Goal: Transaction & Acquisition: Purchase product/service

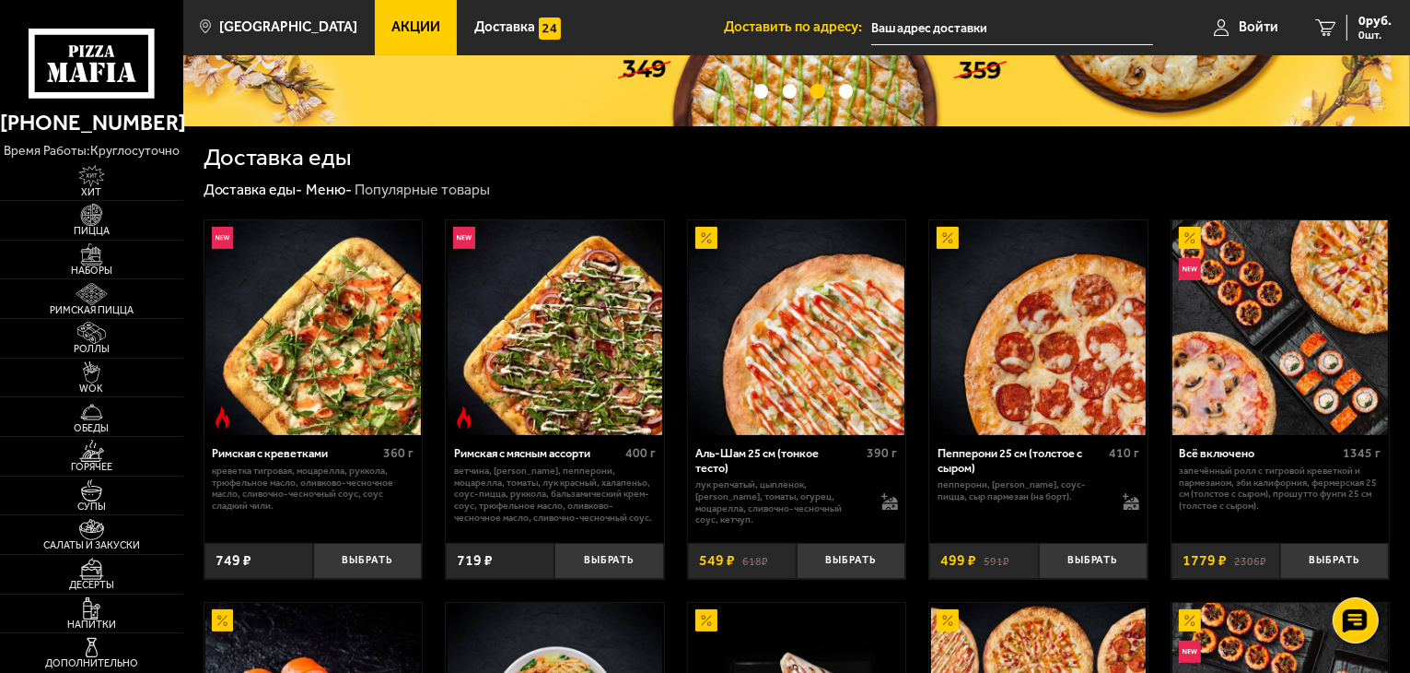
scroll to position [276, 0]
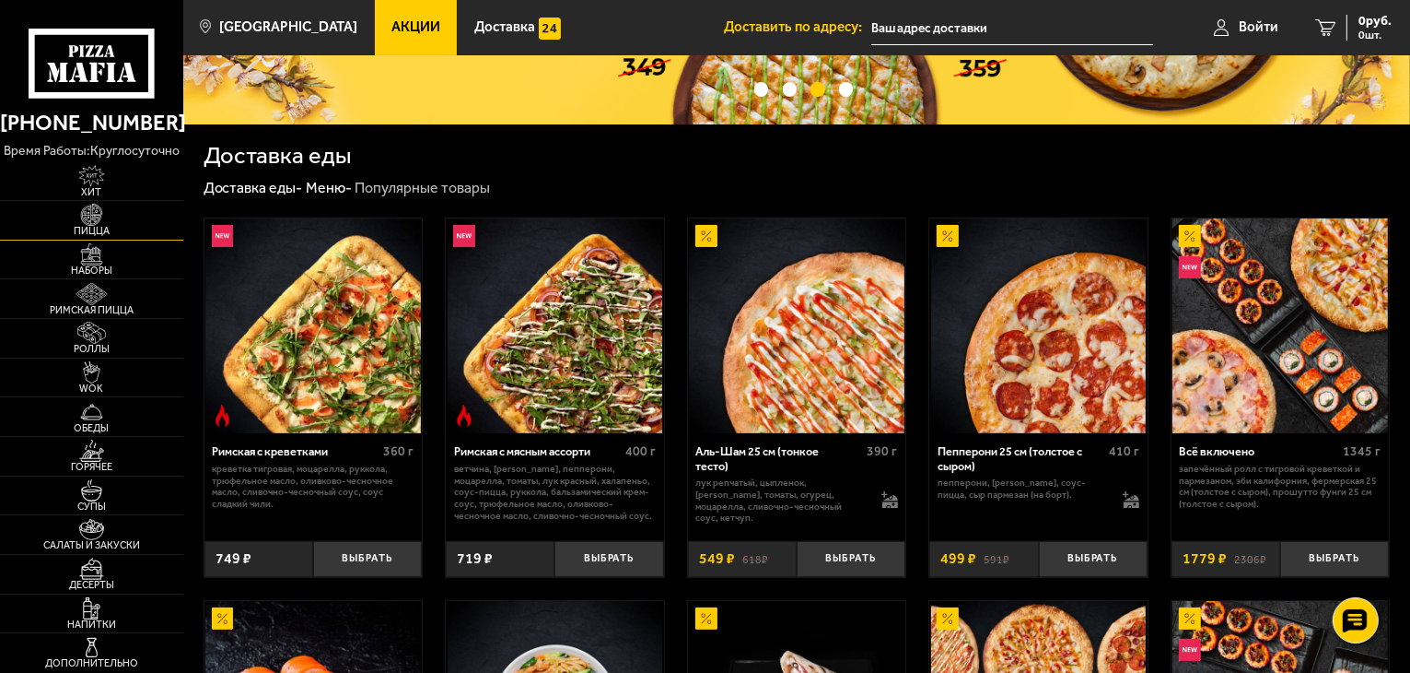
click at [111, 222] on img at bounding box center [92, 215] width 56 height 22
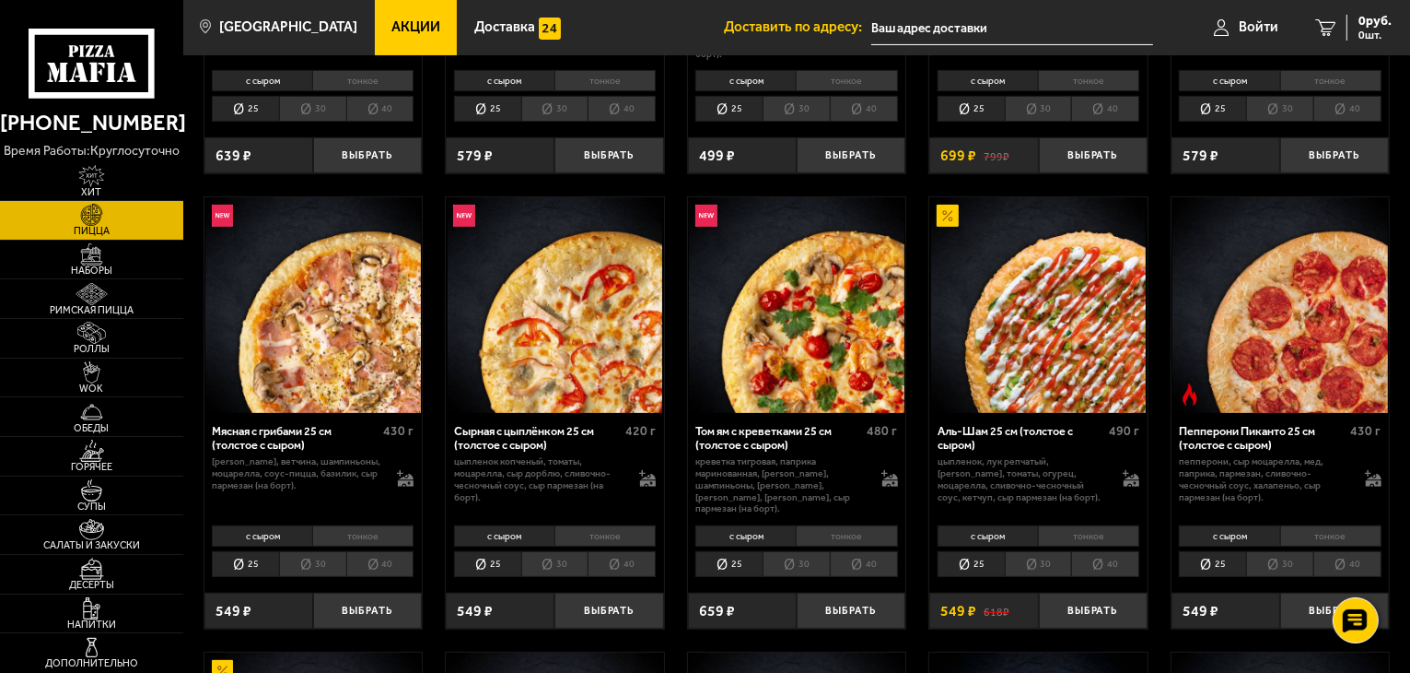
scroll to position [461, 0]
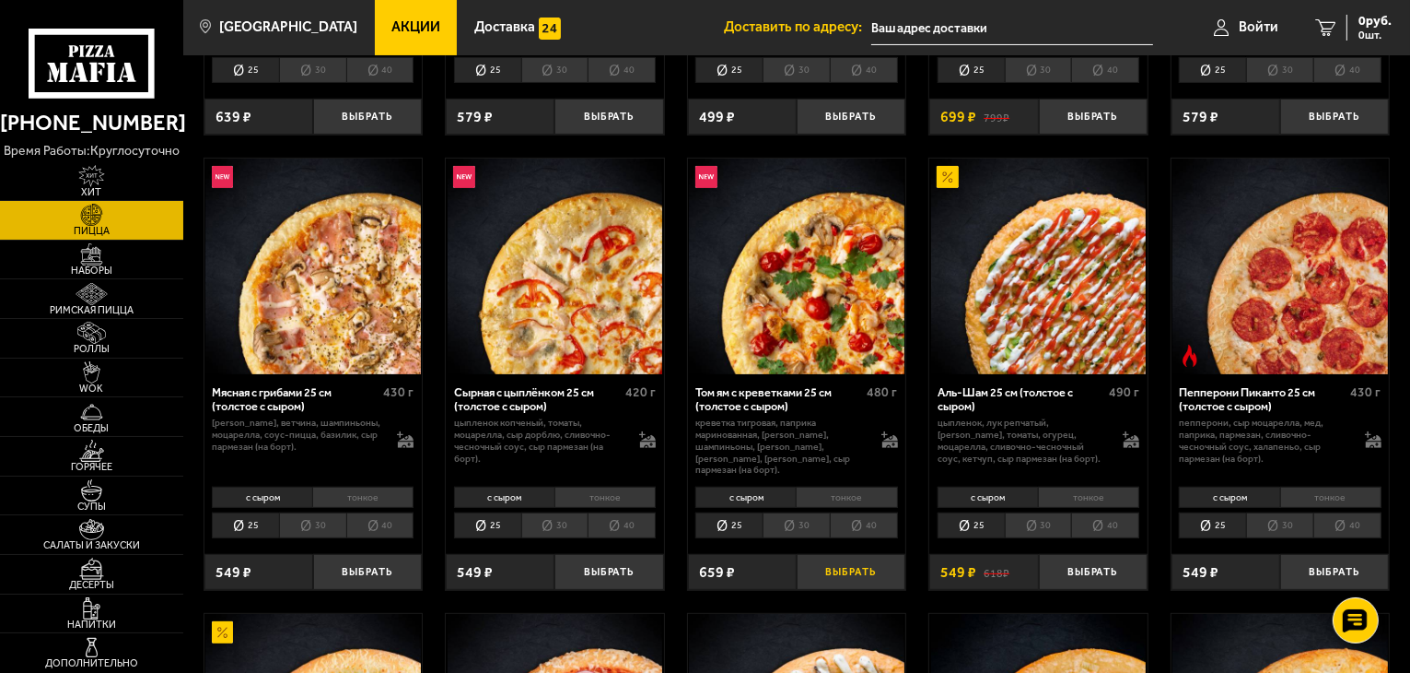
click at [866, 557] on button "Выбрать" at bounding box center [851, 572] width 109 height 36
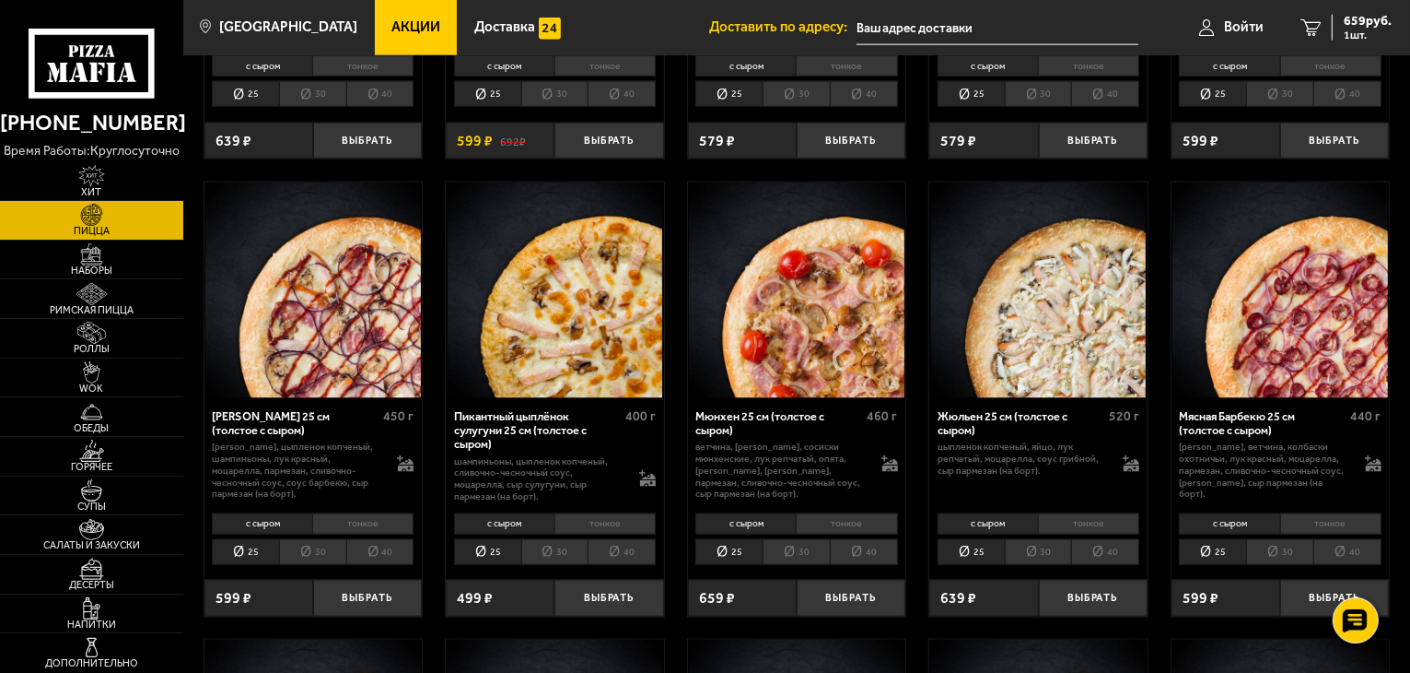
scroll to position [2303, 0]
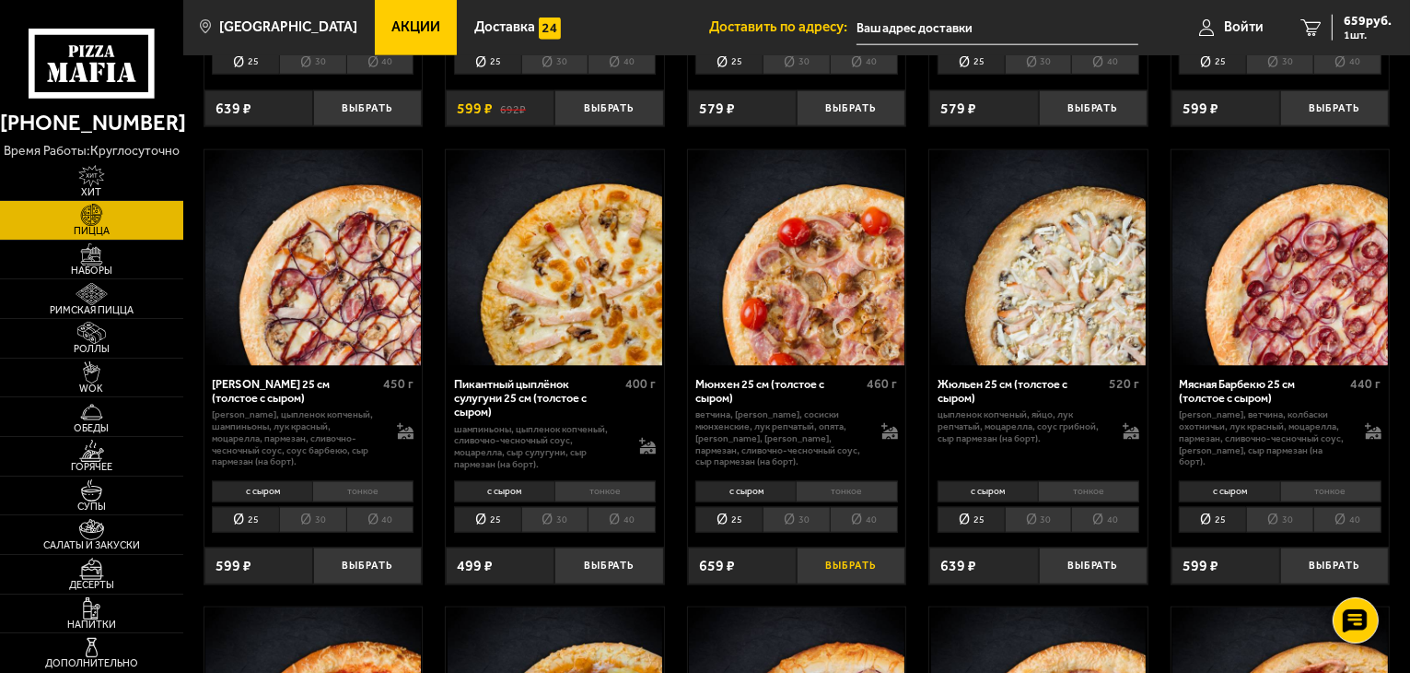
click at [851, 549] on button "Выбрать" at bounding box center [851, 565] width 109 height 36
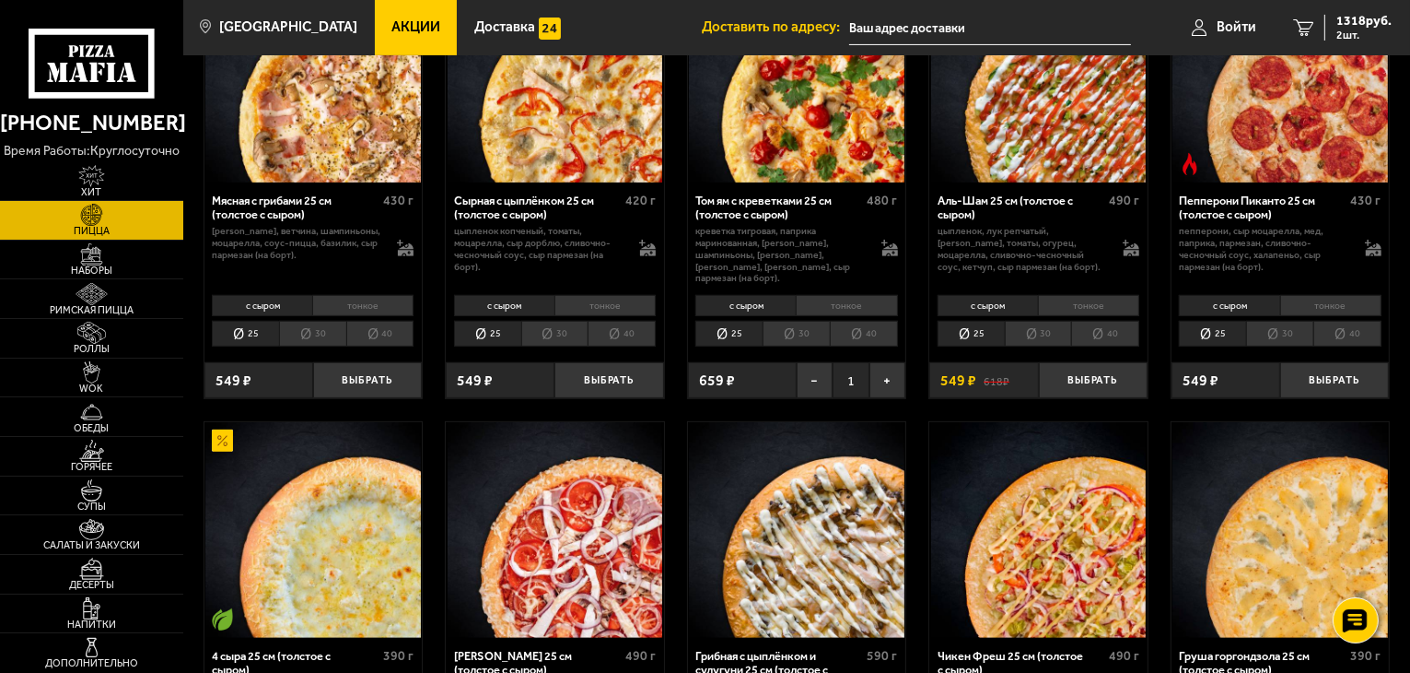
scroll to position [553, 0]
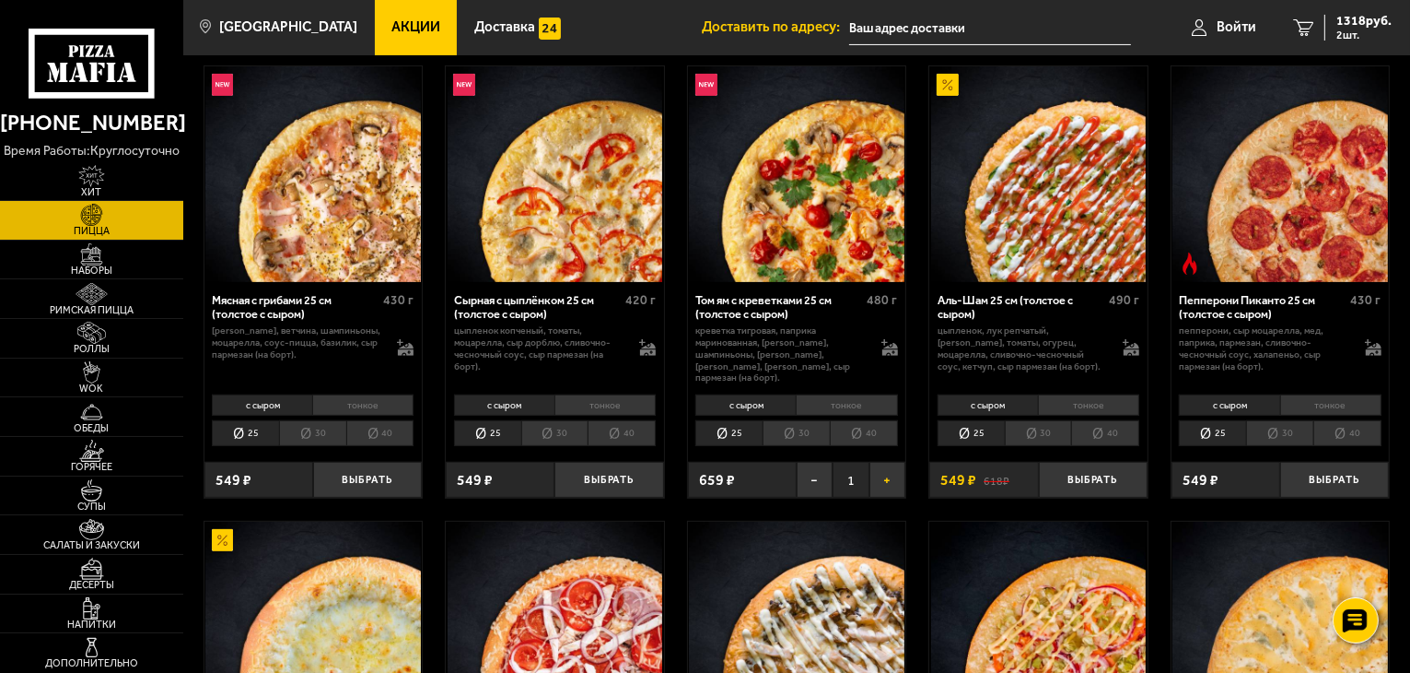
click at [888, 471] on button "+" at bounding box center [888, 480] width 36 height 36
click at [1356, 29] on span "3 шт." at bounding box center [1364, 34] width 55 height 11
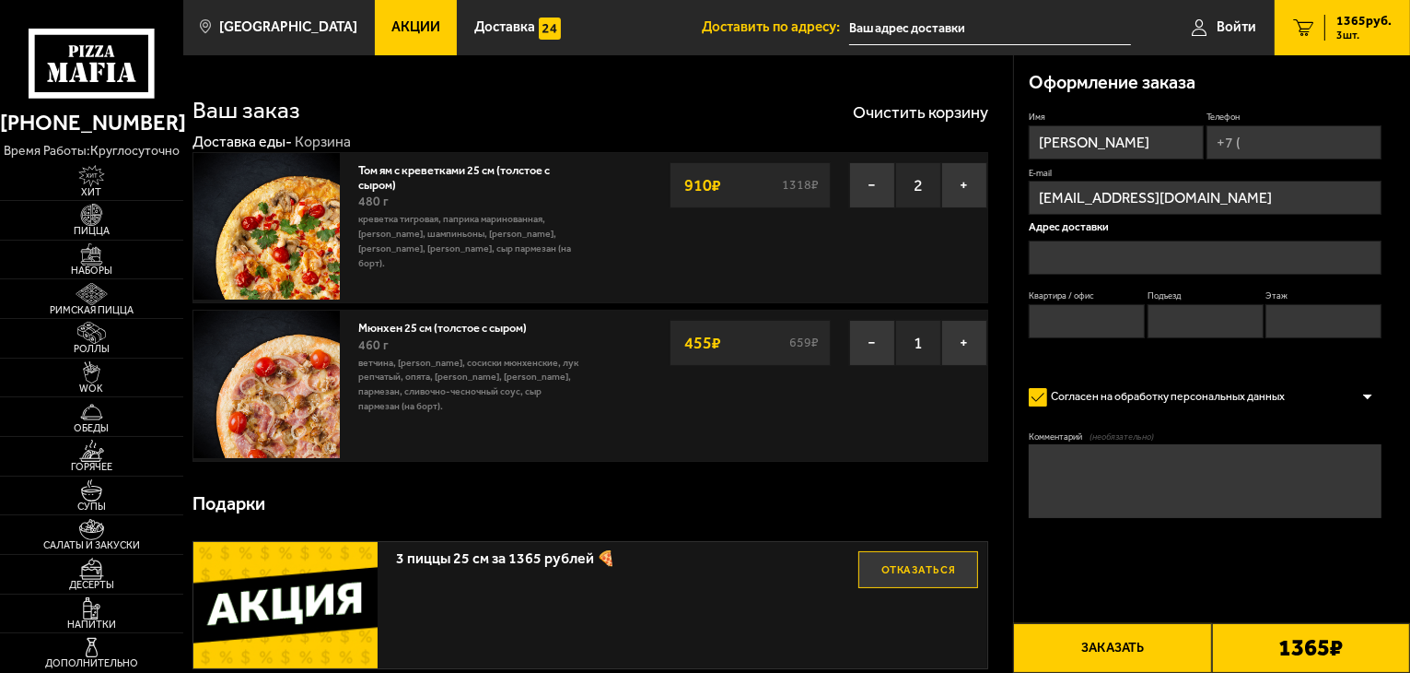
type input "[STREET_ADDRESS][PERSON_NAME]"
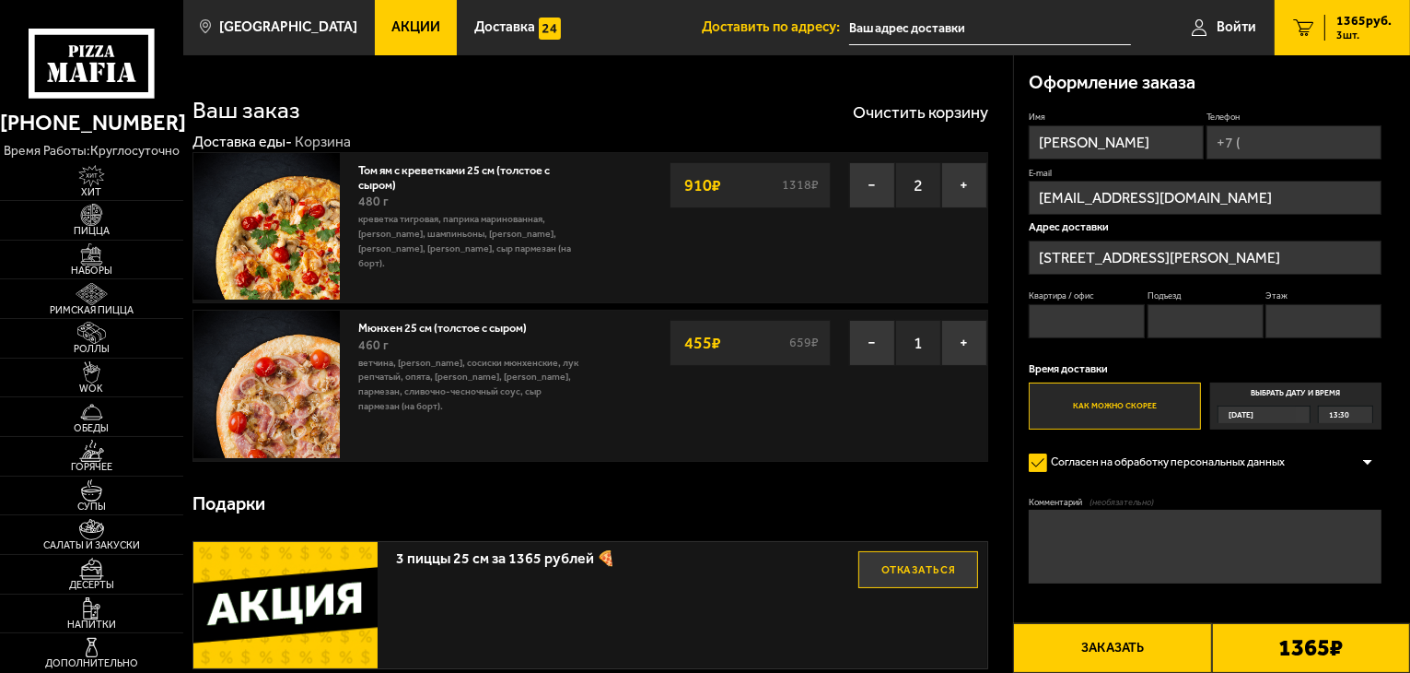
click at [1310, 142] on input "Телефон" at bounding box center [1294, 142] width 175 height 34
type input "[PHONE_NUMBER]"
click at [1117, 327] on input "Квартира / офис" at bounding box center [1087, 323] width 116 height 34
type input "40"
click at [1179, 333] on input "Подъезд" at bounding box center [1206, 323] width 116 height 34
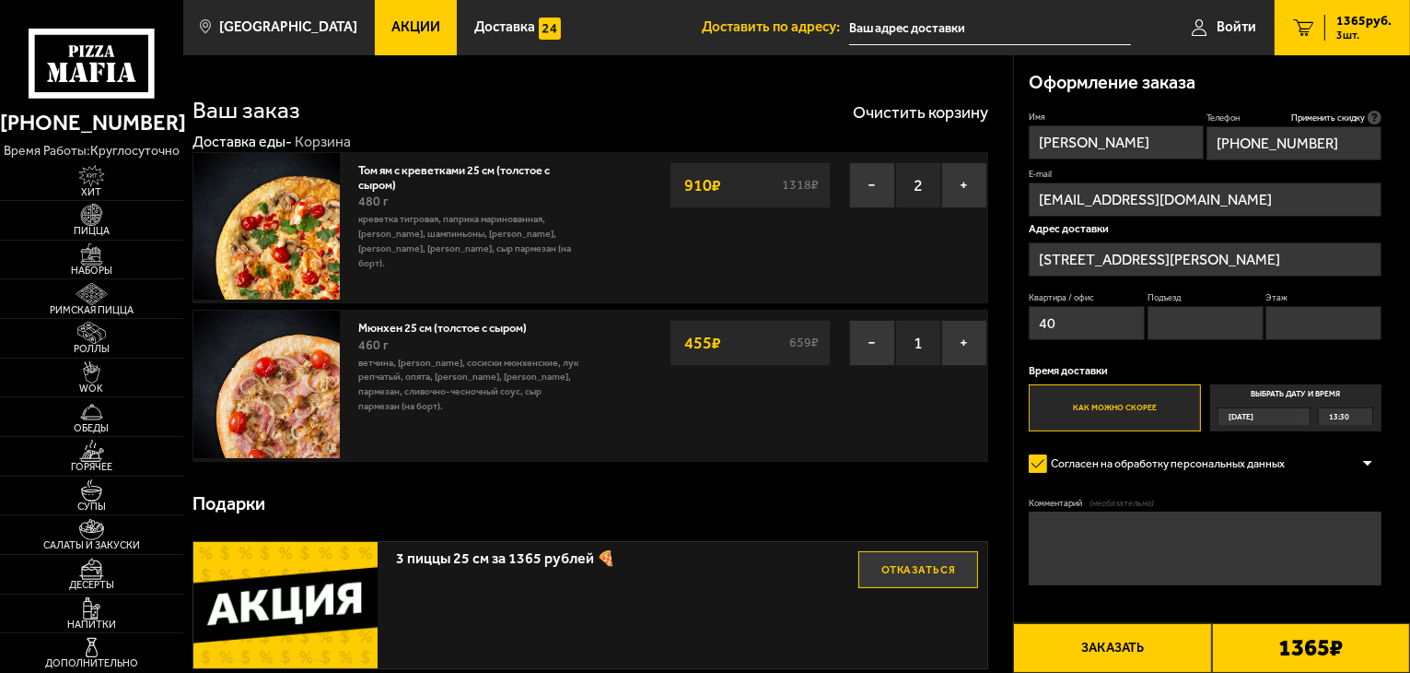
type input "2"
click at [1309, 337] on input "Этаж" at bounding box center [1324, 323] width 116 height 34
type input "5"
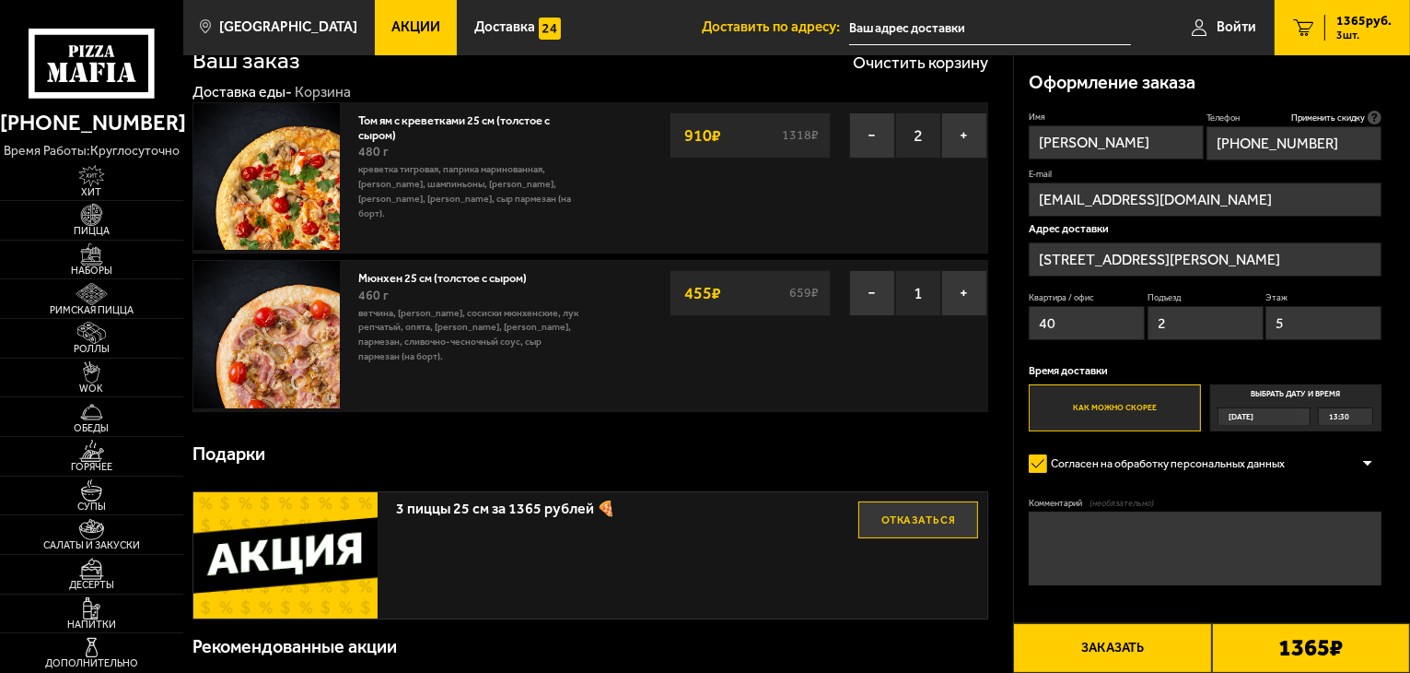
scroll to position [92, 0]
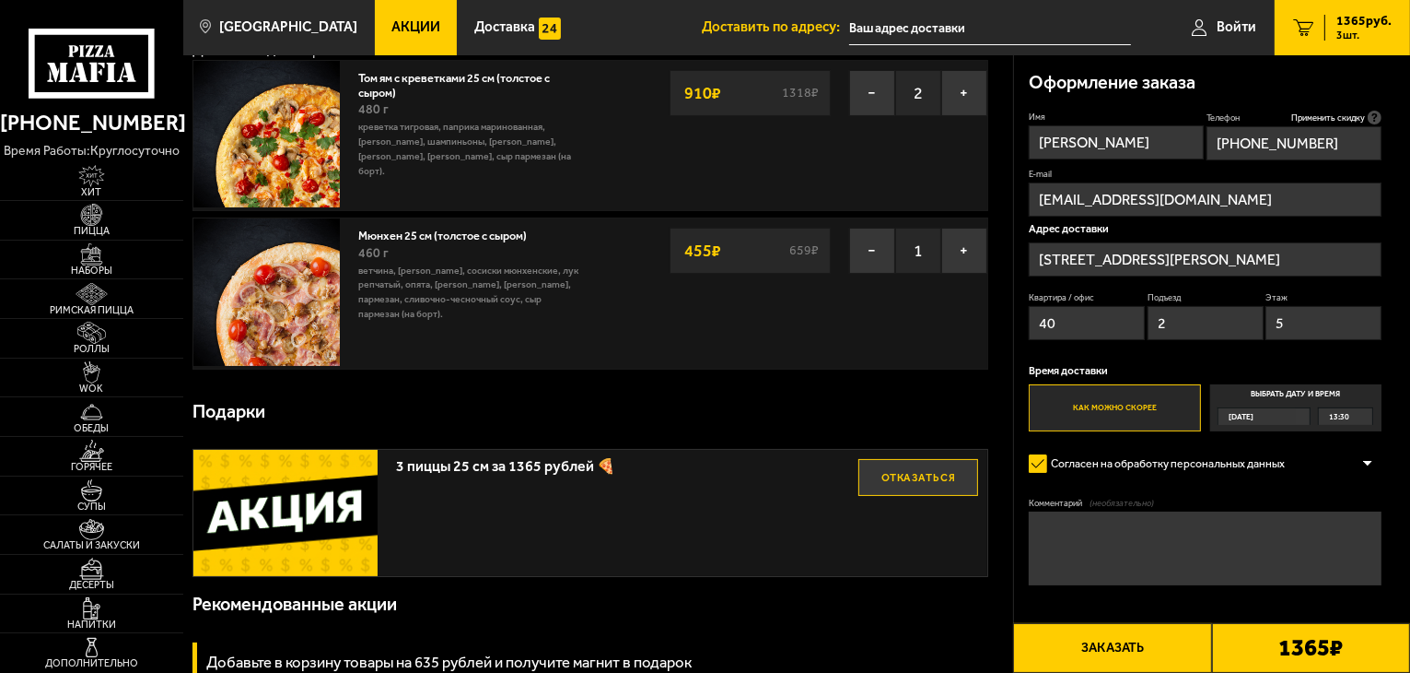
click at [1305, 649] on b "1365 ₽" at bounding box center [1311, 648] width 64 height 24
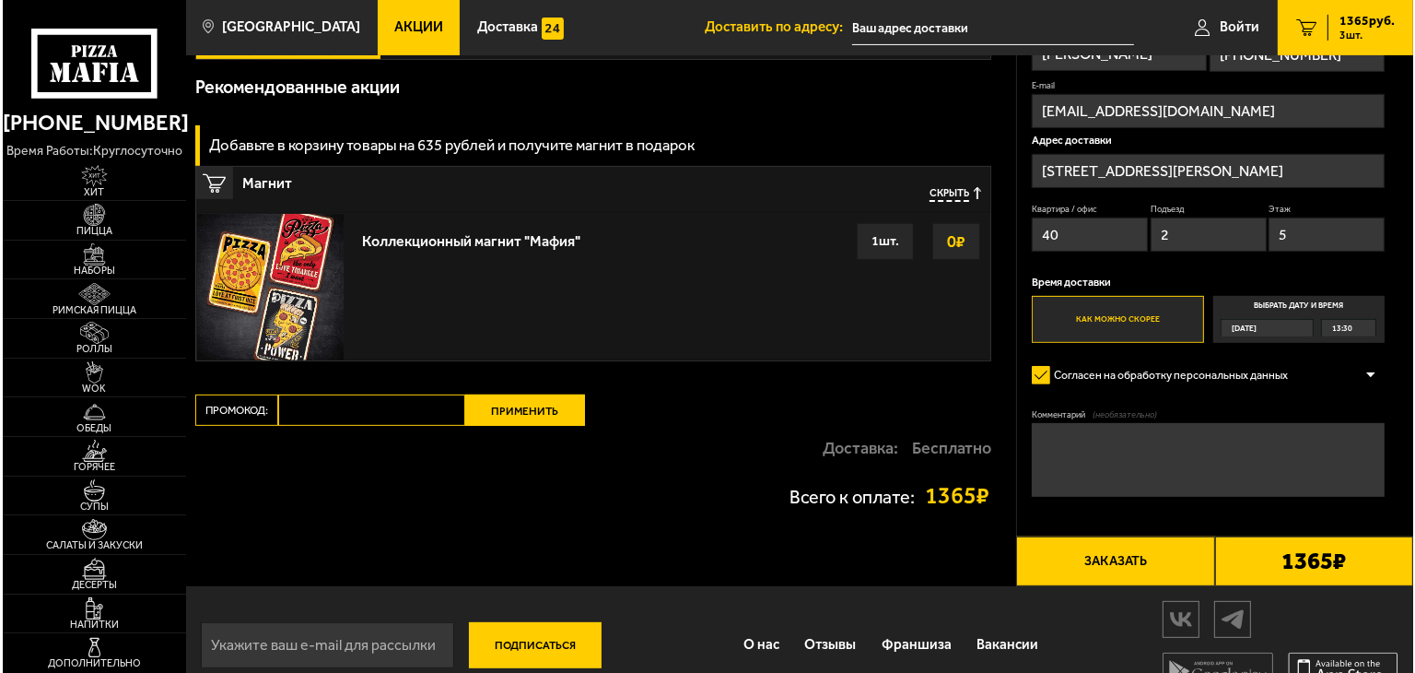
scroll to position [640, 0]
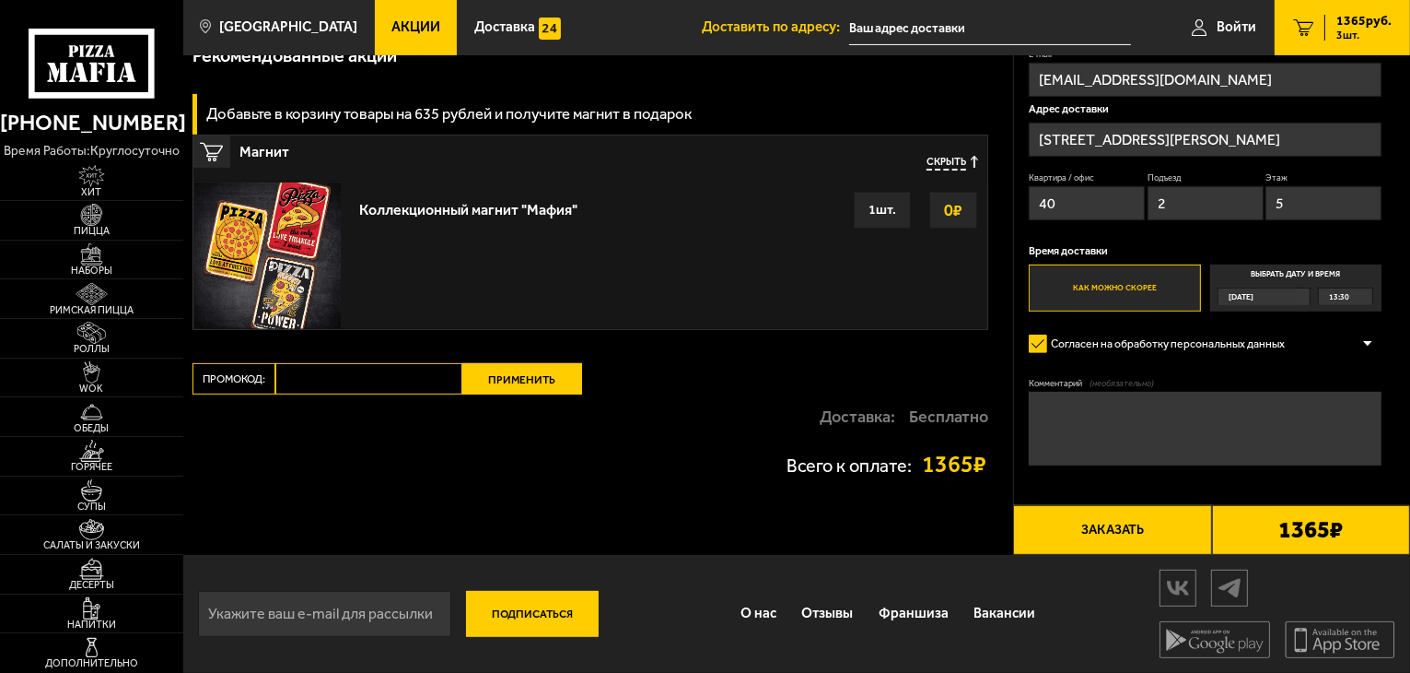
click at [1323, 536] on b "1365 ₽" at bounding box center [1311, 530] width 64 height 24
click at [1354, 23] on span "1365 руб." at bounding box center [1364, 21] width 55 height 13
click at [1307, 528] on b "1365 ₽" at bounding box center [1311, 530] width 64 height 24
click at [1137, 532] on button "Заказать" at bounding box center [1112, 530] width 198 height 50
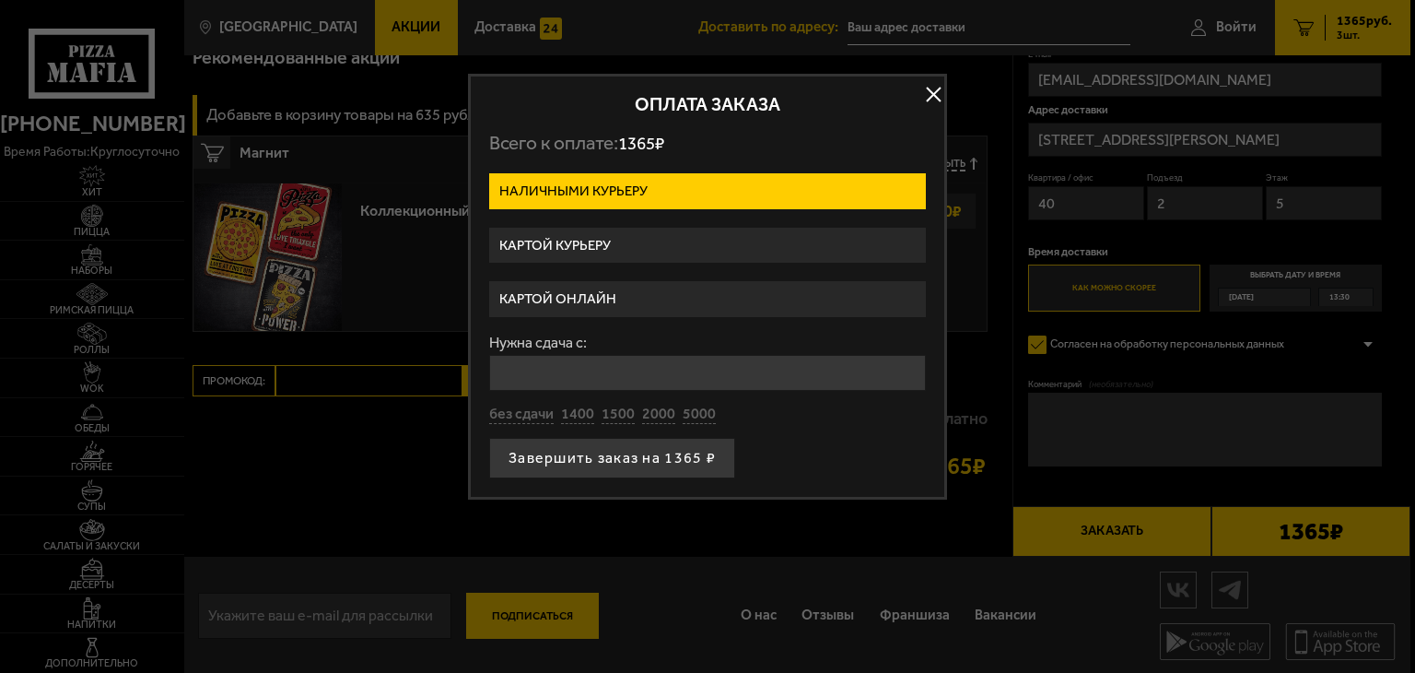
click at [705, 285] on label "Картой онлайн" at bounding box center [707, 299] width 437 height 36
click at [0, 0] on input "Картой онлайн" at bounding box center [0, 0] width 0 height 0
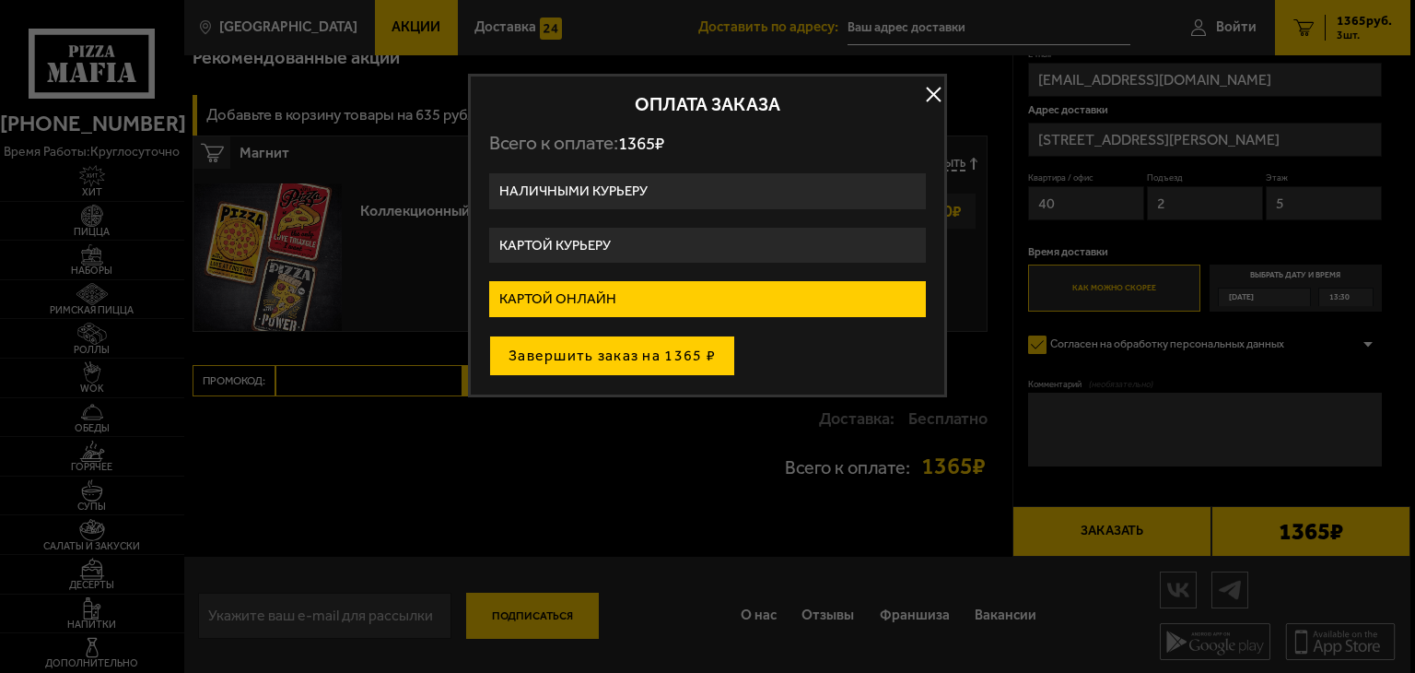
click at [671, 357] on button "Завершить заказ на 1365 ₽" at bounding box center [612, 355] width 246 height 41
